Goal: Communication & Community: Answer question/provide support

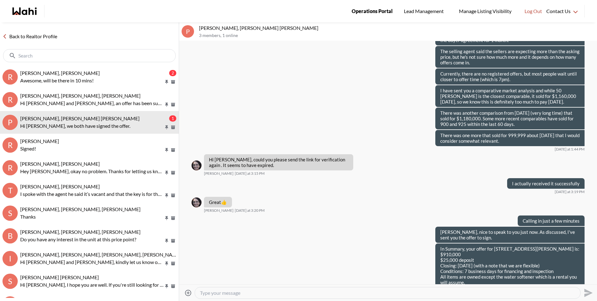
scroll to position [501, 0]
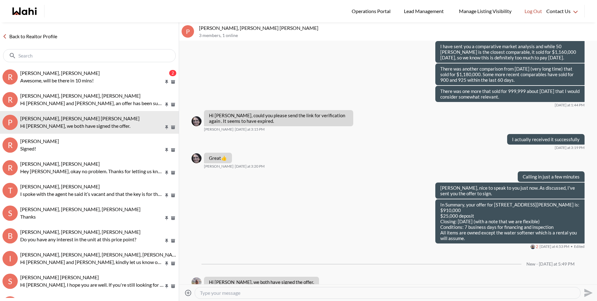
click at [270, 293] on textarea "Type your message" at bounding box center [388, 293] width 376 height 6
type textarea "Hey [PERSON_NAME], it's showing [PERSON_NAME] as incomplete still, she may hav …"
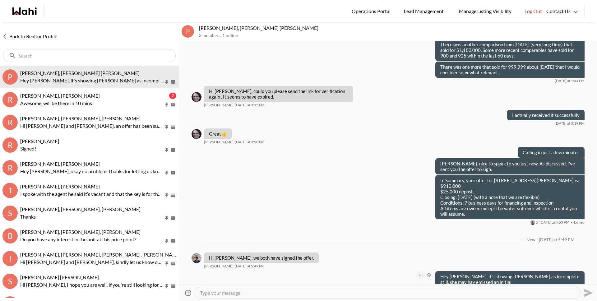
click at [419, 275] on icon "Open Message Actions Menu" at bounding box center [420, 275] width 3 height 1
click at [405, 246] on button "Edit Message" at bounding box center [396, 243] width 50 height 11
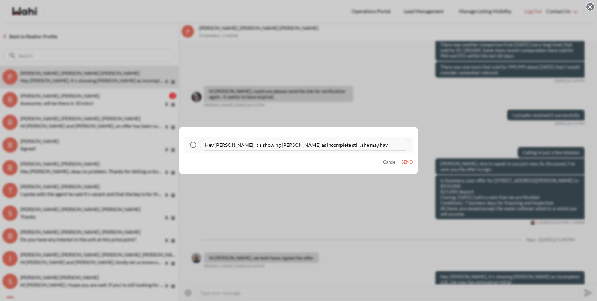
click at [348, 145] on textarea "Hey [PERSON_NAME], it's showing [PERSON_NAME] as incomplete still, she may hav …" at bounding box center [305, 145] width 200 height 6
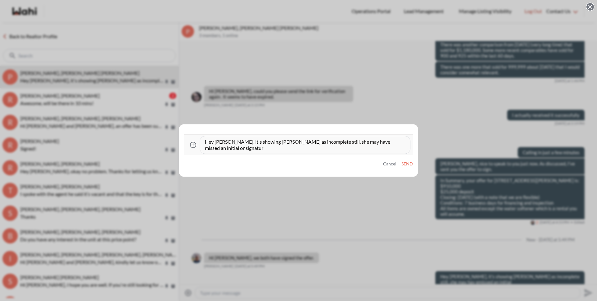
type textarea "Hey [PERSON_NAME], it's showing [PERSON_NAME] as incomplete still, she may have…"
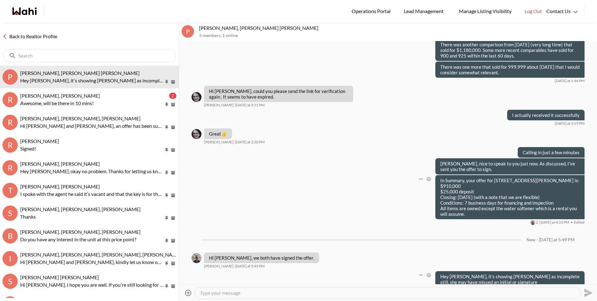
scroll to position [525, 0]
click at [309, 190] on div "In Summary, your offer for [STREET_ADDRESS][PERSON_NAME] is: $910,000 $25,000 d…" at bounding box center [388, 200] width 393 height 50
click at [297, 292] on textarea "Type your message" at bounding box center [388, 293] width 376 height 6
type textarea "I clicked to resend to her, please have her check"
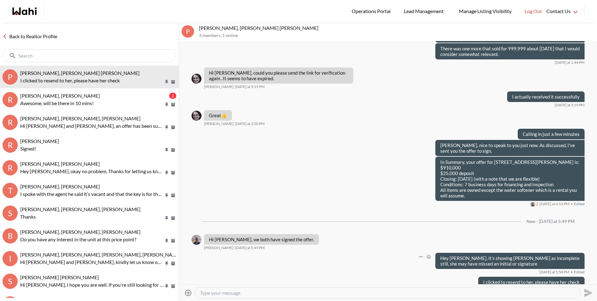
click at [229, 293] on textarea "Type your message" at bounding box center [388, 293] width 376 height 6
type textarea "Now it's complete."
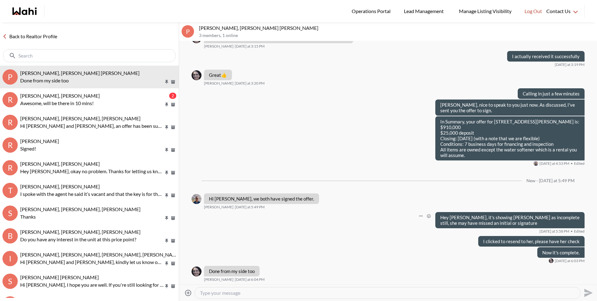
scroll to position [573, 0]
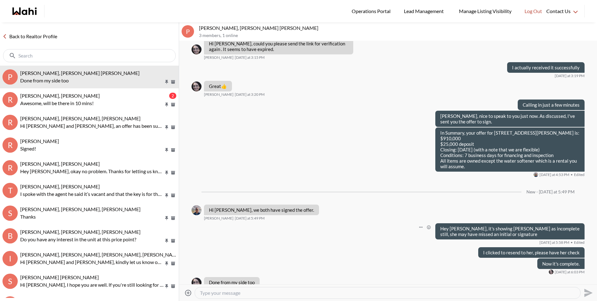
click at [245, 292] on textarea "Type your message" at bounding box center [388, 293] width 376 height 6
type textarea "Got it and I've sent it off."
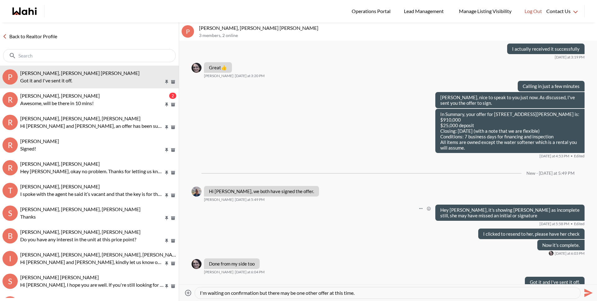
drag, startPoint x: 260, startPoint y: 292, endPoint x: 414, endPoint y: 301, distance: 154.2
click at [414, 301] on div "Attach files I'm waiting on confirmation but there may be one other offer at th…" at bounding box center [388, 292] width 418 height 17
type textarea "I'm waiting on confirmation, but it looks like there is another offer as well."
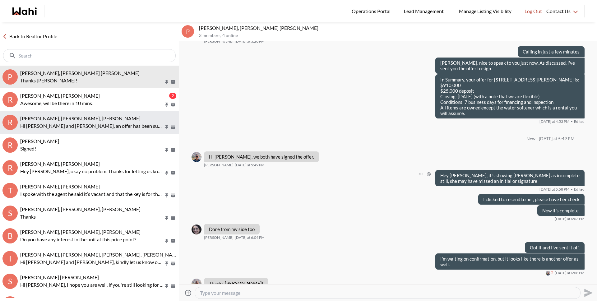
scroll to position [627, 0]
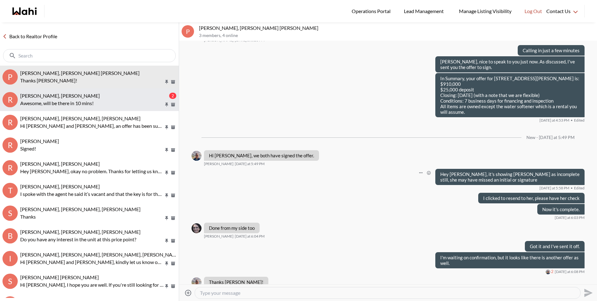
click at [119, 98] on div "[PERSON_NAME], [PERSON_NAME]" at bounding box center [94, 96] width 148 height 6
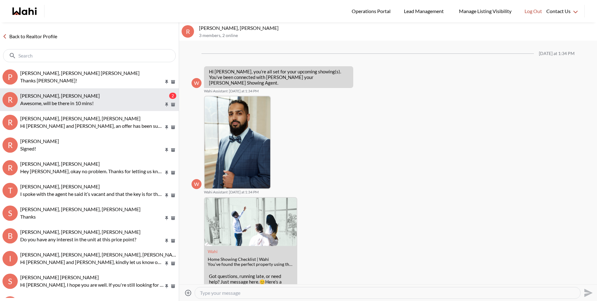
scroll to position [220, 0]
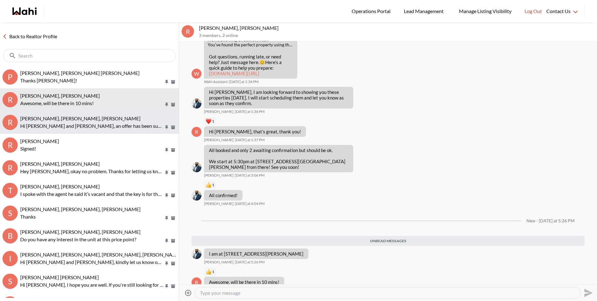
click at [110, 127] on p "Hi [PERSON_NAME] and [PERSON_NAME], an offer has been submitted for [STREET_ADD…" at bounding box center [92, 125] width 144 height 7
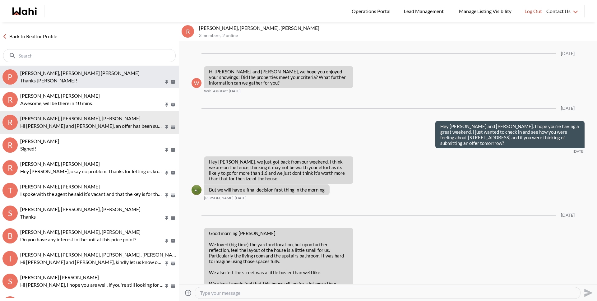
scroll to position [955, 0]
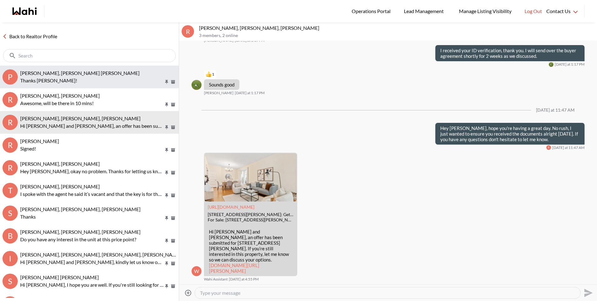
click at [114, 77] on p "Thanks [PERSON_NAME]!" at bounding box center [92, 80] width 144 height 7
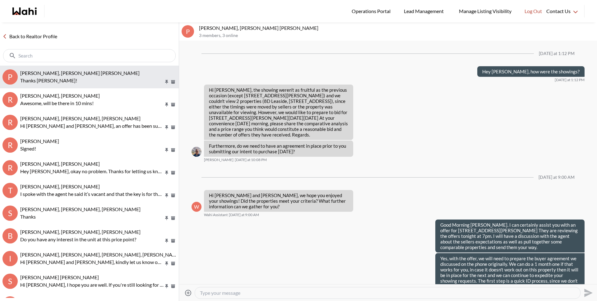
scroll to position [602, 0]
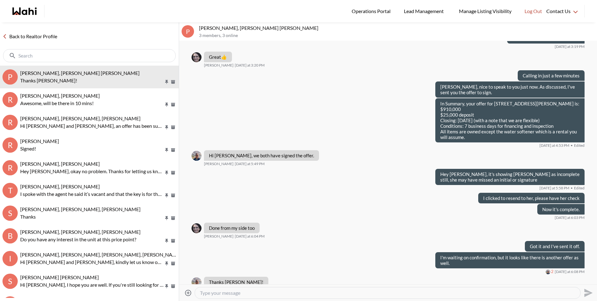
click at [49, 35] on link "Back to Realtor Profile" at bounding box center [30, 36] width 60 height 8
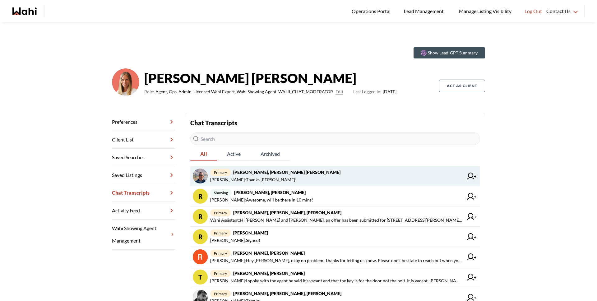
click at [283, 173] on strong "[PERSON_NAME], [PERSON_NAME] [PERSON_NAME]" at bounding box center [286, 172] width 107 height 5
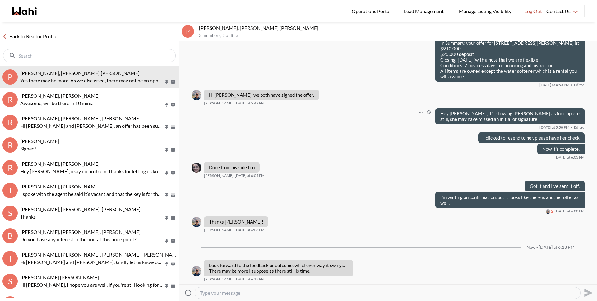
scroll to position [412, 0]
